Goal: Task Accomplishment & Management: Use online tool/utility

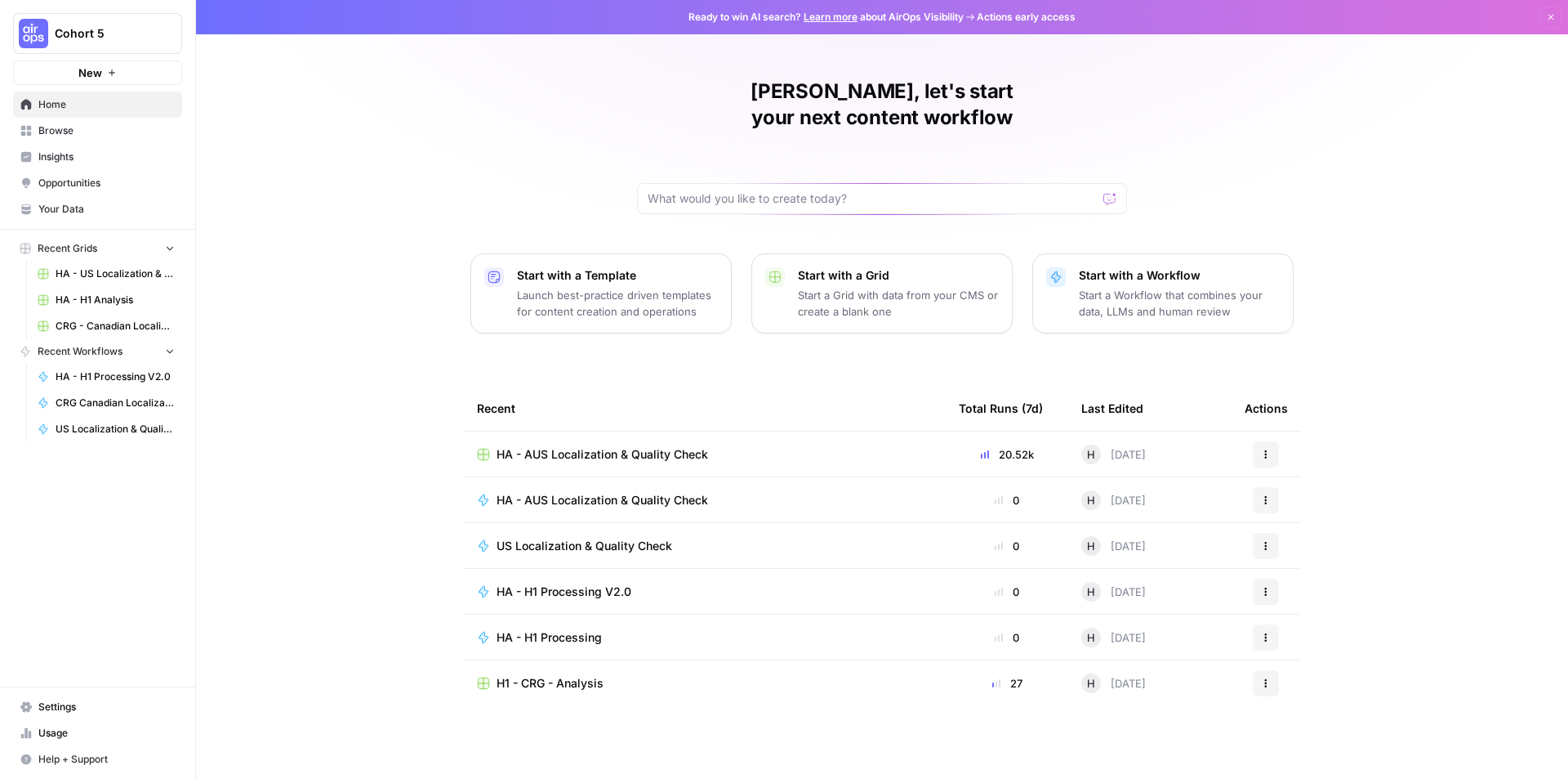
click at [751, 446] on div "HA - AUS Localization & Quality Check" at bounding box center [704, 454] width 455 height 17
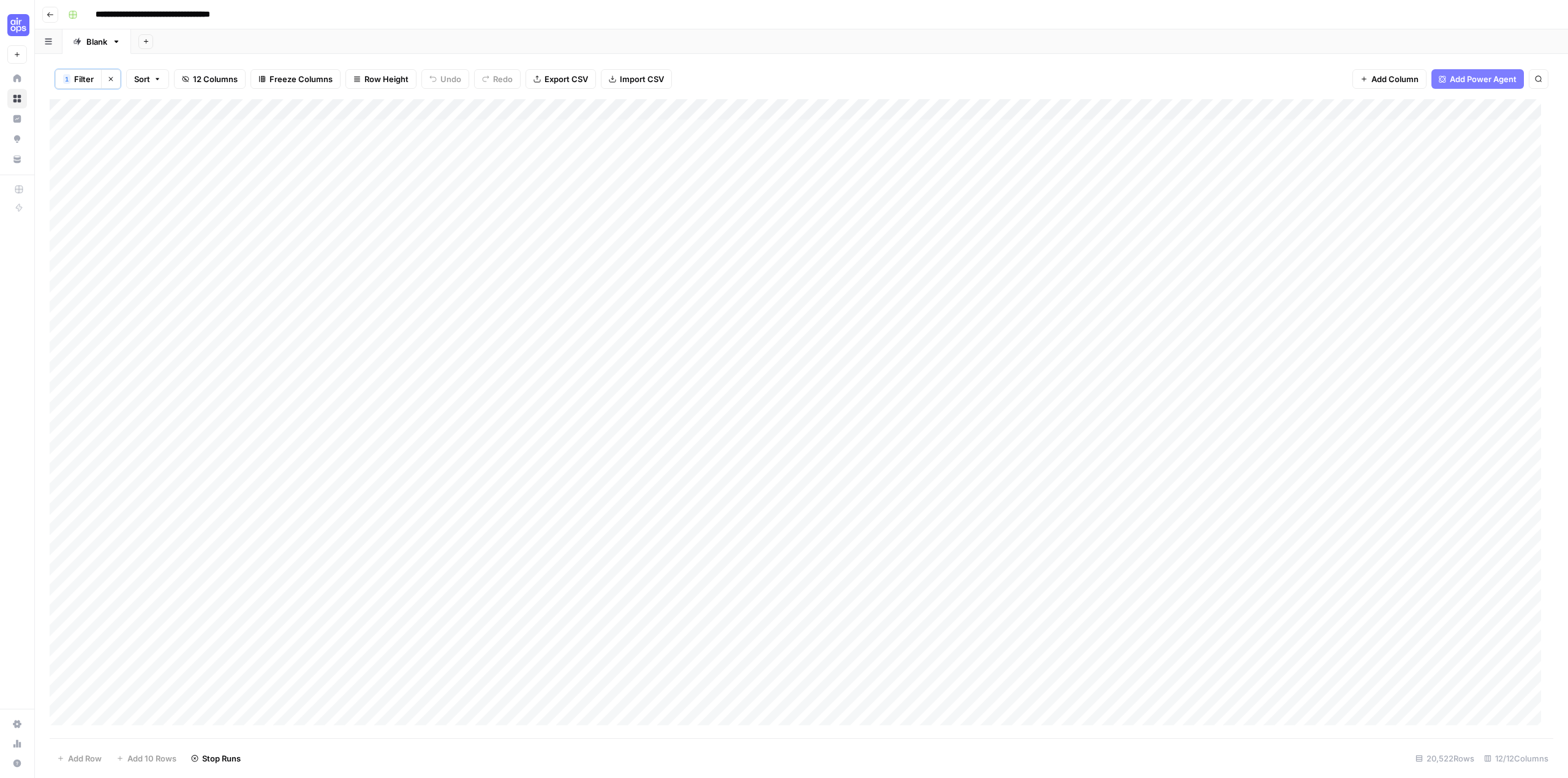
click at [986, 39] on div "Add Sheet" at bounding box center [849, 41] width 1437 height 24
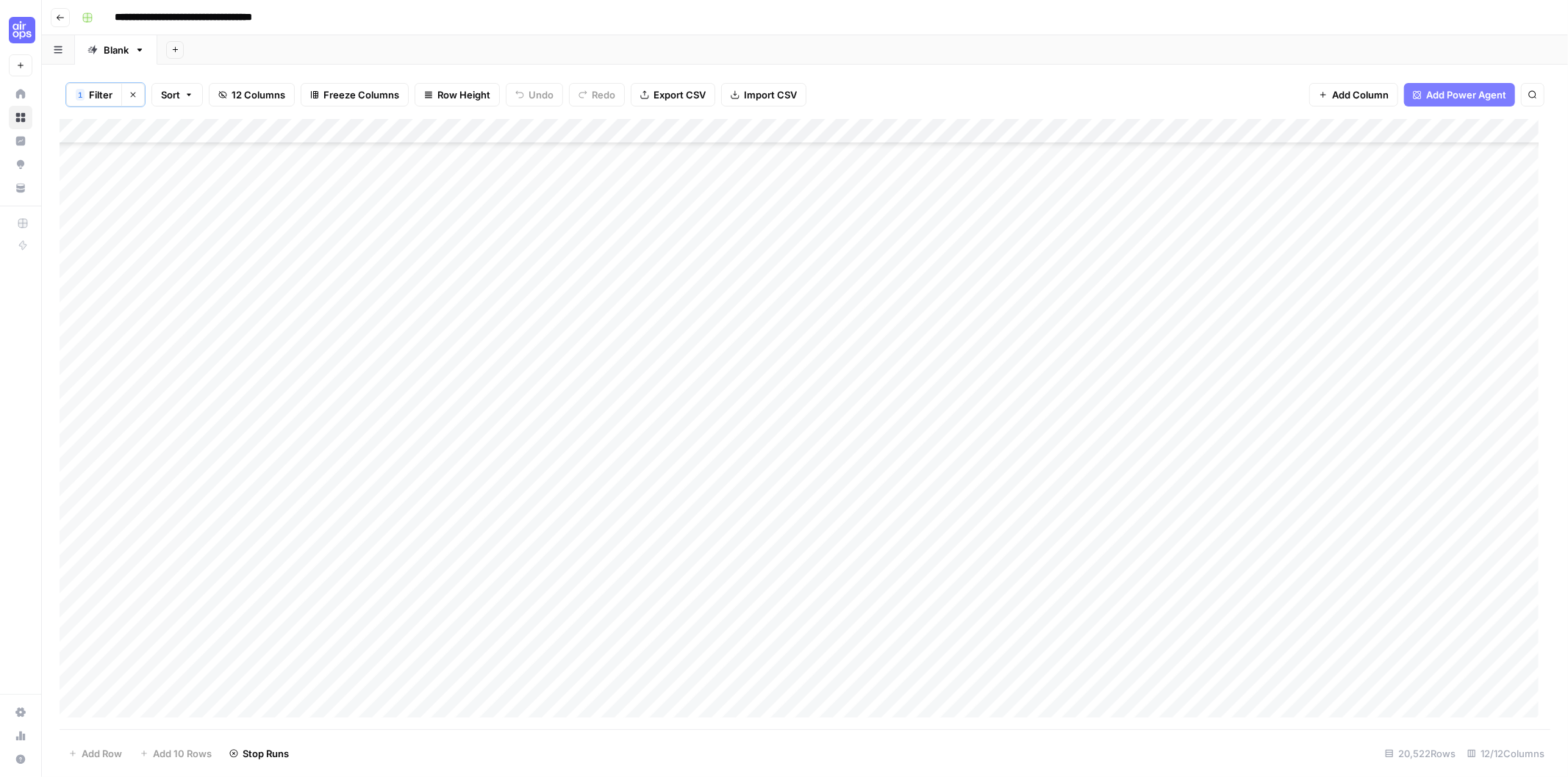
scroll to position [369796, 0]
